Goal: Task Accomplishment & Management: Manage account settings

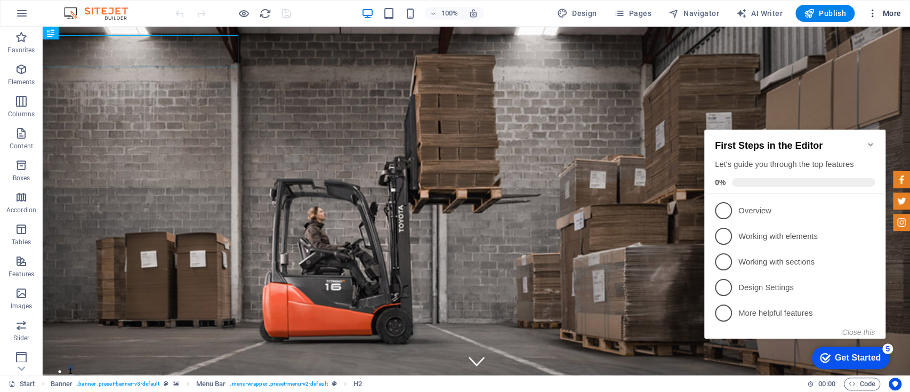
click at [901, 12] on button "More" at bounding box center [884, 13] width 42 height 17
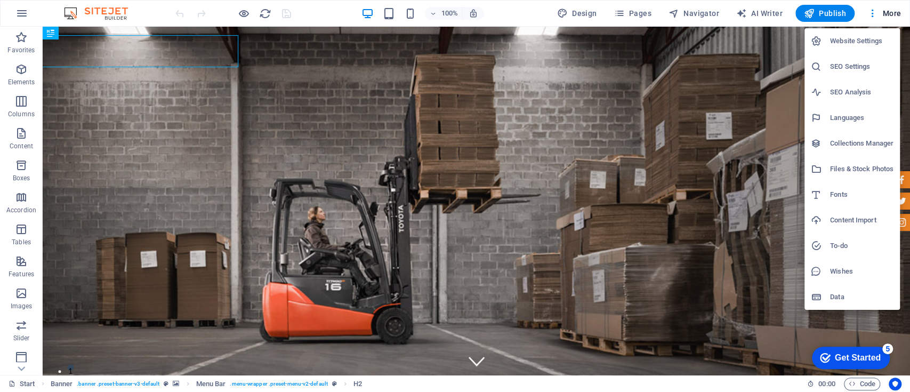
drag, startPoint x: 859, startPoint y: 48, endPoint x: 863, endPoint y: 58, distance: 10.8
click at [858, 48] on li "Website Settings" at bounding box center [851, 41] width 95 height 26
select select "54"
select select "41"
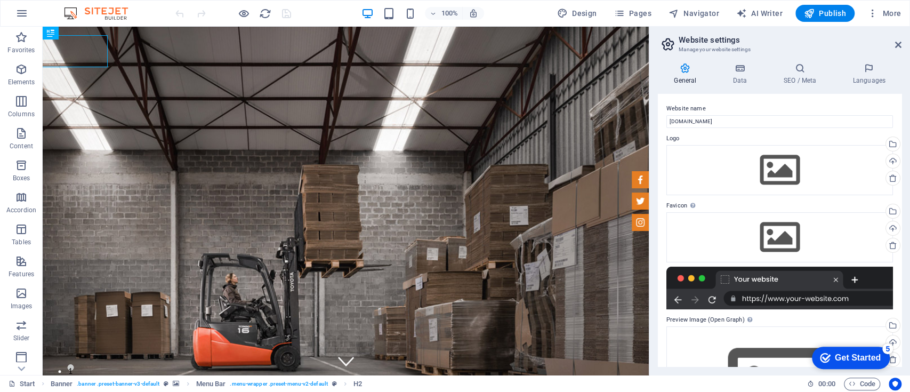
click at [869, 61] on div "General Data SEO / Meta Languages Website name [DOMAIN_NAME] Logo Drag files he…" at bounding box center [779, 214] width 261 height 320
click at [870, 73] on icon at bounding box center [868, 68] width 65 height 11
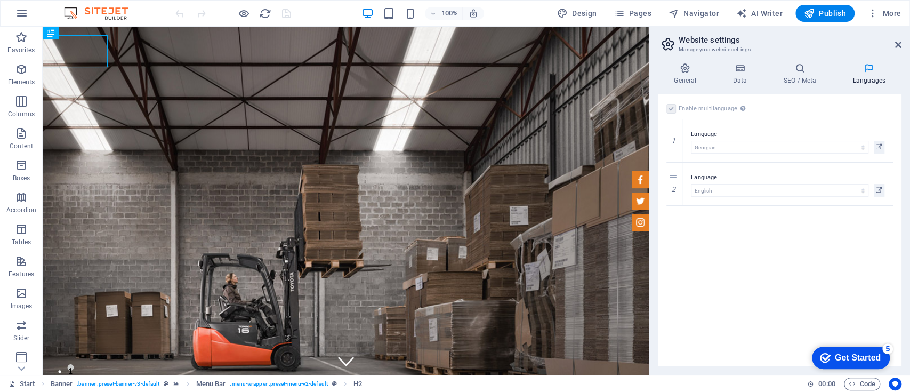
click at [669, 106] on label at bounding box center [671, 109] width 10 height 10
click at [668, 110] on label at bounding box center [671, 109] width 10 height 10
click at [669, 110] on label at bounding box center [671, 109] width 10 height 10
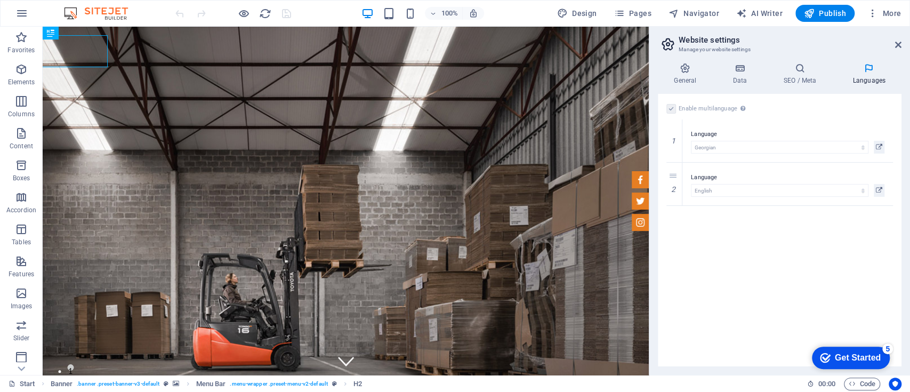
click at [669, 110] on label at bounding box center [671, 109] width 10 height 10
click at [671, 182] on icon at bounding box center [674, 183] width 6 height 7
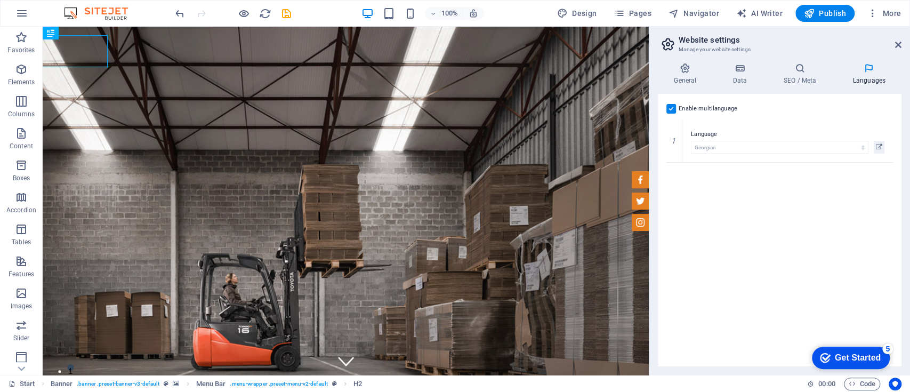
click at [670, 107] on label at bounding box center [671, 109] width 10 height 10
click at [0, 0] on input "Enable multilanguage To disable multilanguage delete all languages until only o…" at bounding box center [0, 0] width 0 height 0
select select "54"
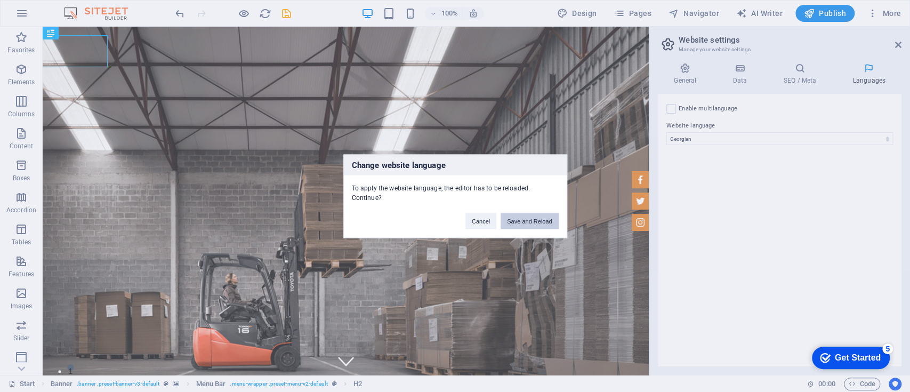
drag, startPoint x: 469, startPoint y: 191, endPoint x: 511, endPoint y: 217, distance: 49.8
click at [511, 217] on button "Save and Reload" at bounding box center [529, 221] width 58 height 16
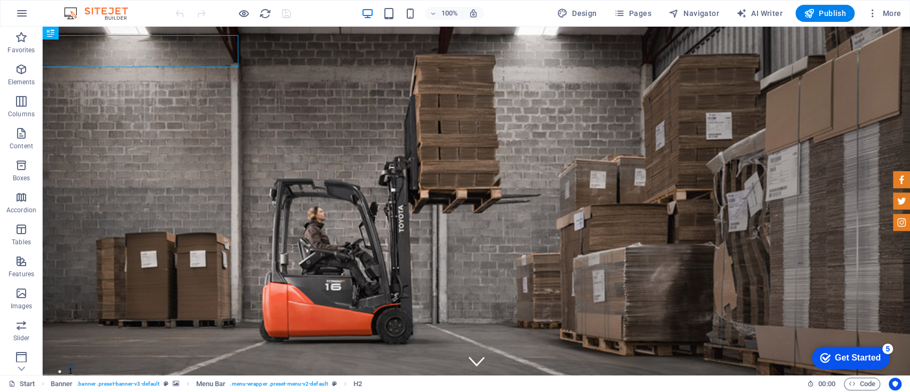
click at [67, 7] on img at bounding box center [101, 13] width 80 height 13
